Goal: Task Accomplishment & Management: Use online tool/utility

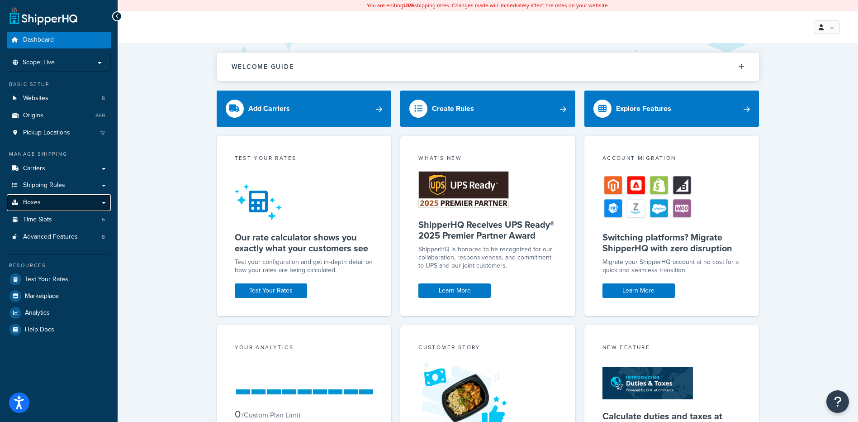
click at [62, 199] on link "Boxes" at bounding box center [59, 202] width 104 height 17
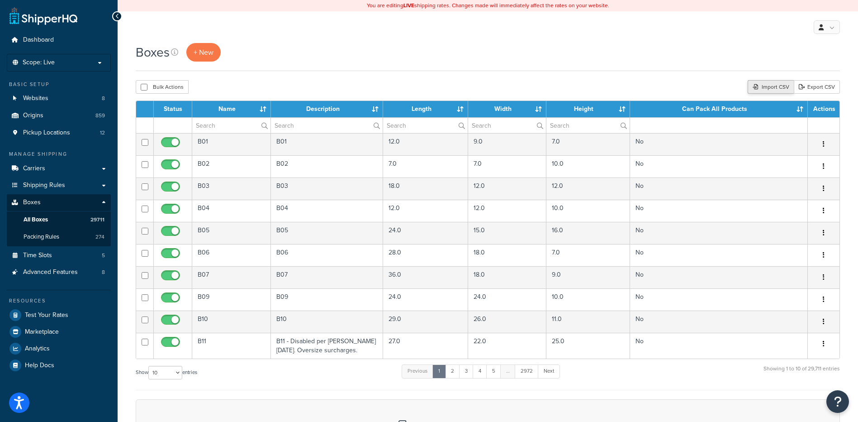
click at [775, 81] on div "Import CSV" at bounding box center [771, 87] width 46 height 14
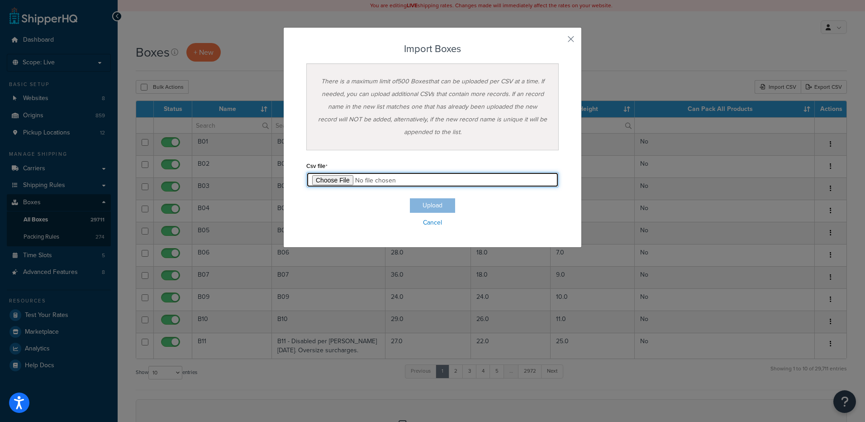
click at [331, 182] on input "file" at bounding box center [432, 179] width 252 height 15
type input "C:\fakepath\08_28_2025_box_dims.csv"
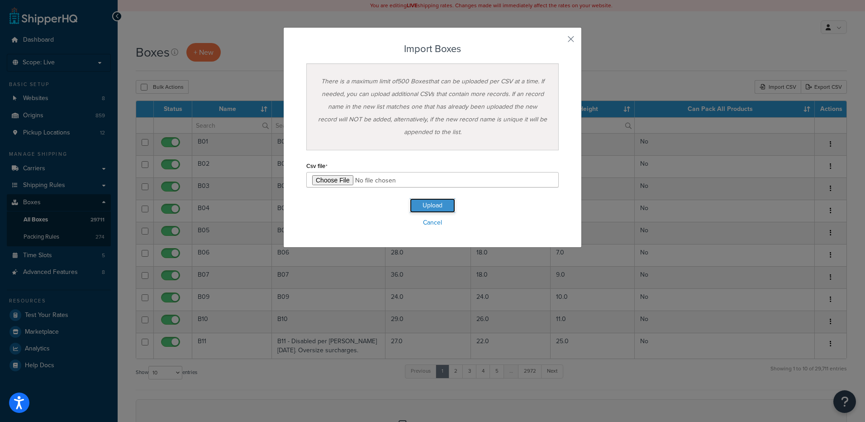
click at [440, 207] on button "Upload" at bounding box center [432, 205] width 45 height 14
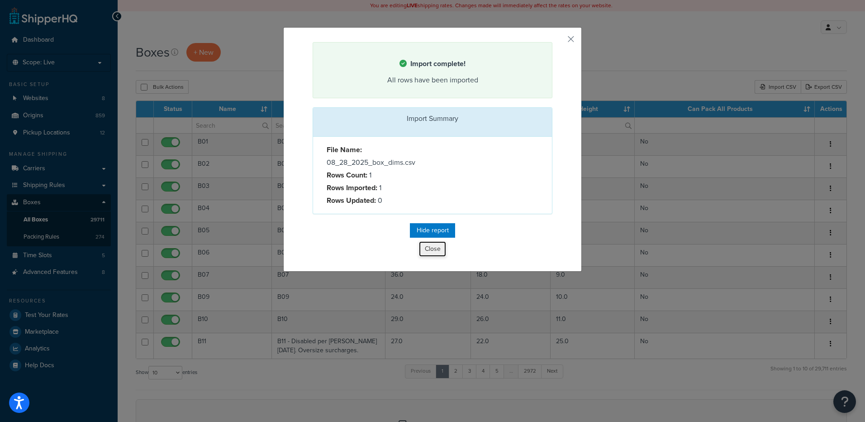
click at [435, 248] on button "Close" at bounding box center [432, 248] width 27 height 15
